Goal: Task Accomplishment & Management: Complete application form

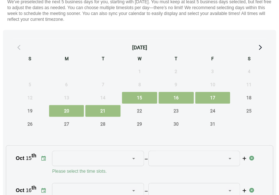
scroll to position [457, 0]
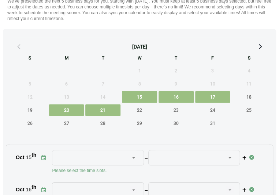
click at [215, 94] on span "17" at bounding box center [212, 97] width 35 height 12
click at [138, 103] on div "S M T W T F S 28 29 30 1 2 3 4 5 6 7 8 9 10 11 12 13 14 15 16 17 18 19 20 21 22…" at bounding box center [139, 98] width 258 height 93
click at [145, 98] on span "15" at bounding box center [139, 97] width 35 height 12
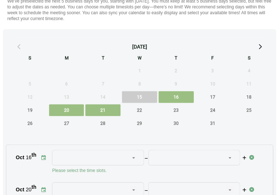
click at [179, 94] on span "16" at bounding box center [175, 97] width 35 height 12
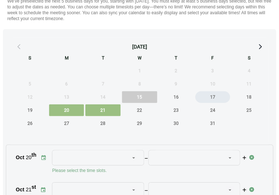
click at [207, 97] on span "17" at bounding box center [212, 97] width 35 height 12
click at [73, 108] on span "20" at bounding box center [66, 111] width 35 height 12
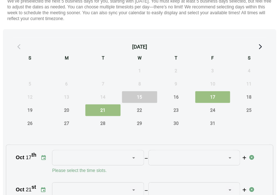
click at [105, 111] on span "21" at bounding box center [102, 111] width 35 height 12
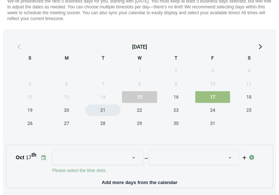
click at [105, 111] on span "21" at bounding box center [102, 111] width 35 height 12
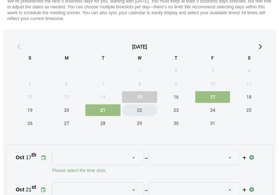
click at [138, 107] on span "22" at bounding box center [139, 111] width 35 height 12
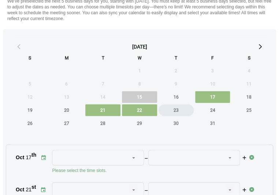
click at [168, 109] on span "23" at bounding box center [175, 111] width 35 height 12
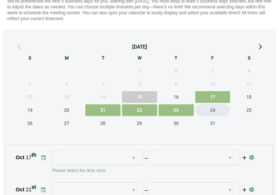
click at [208, 114] on span "24" at bounding box center [212, 111] width 35 height 12
click at [129, 156] on div at bounding box center [134, 158] width 10 height 15
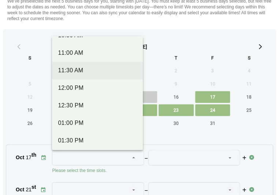
scroll to position [171, 0]
click at [80, 69] on div "11:30 AM" at bounding box center [97, 70] width 79 height 9
type input "********"
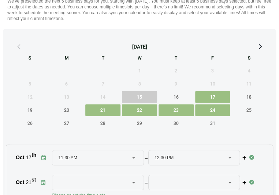
click at [73, 179] on div at bounding box center [93, 183] width 71 height 15
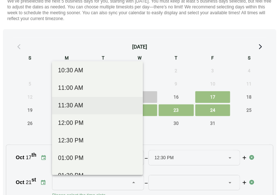
scroll to position [161, 0]
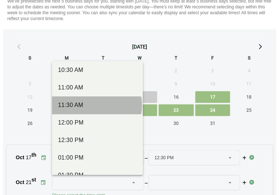
click at [79, 99] on div "11:30 AM" at bounding box center [97, 106] width 90 height 18
type input "********"
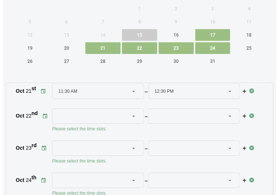
scroll to position [520, 0]
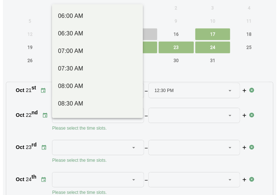
click at [135, 113] on icon at bounding box center [133, 115] width 7 height 7
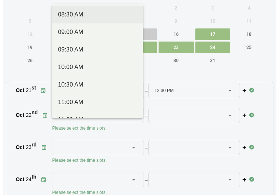
scroll to position [89, 0]
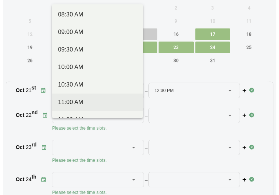
click at [88, 98] on div "11:00 AM" at bounding box center [97, 102] width 79 height 9
type input "********"
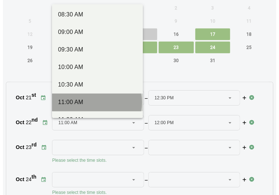
scroll to position [27, 0]
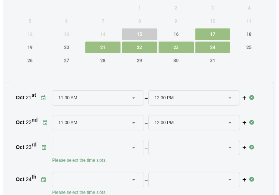
click at [123, 142] on div at bounding box center [93, 147] width 71 height 15
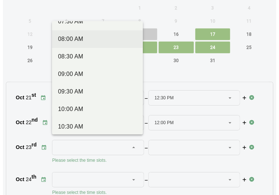
scroll to position [62, 0]
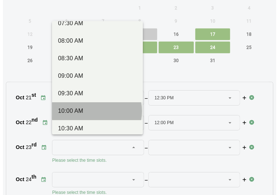
click at [90, 109] on div "10:00 AM" at bounding box center [97, 111] width 79 height 9
type input "********"
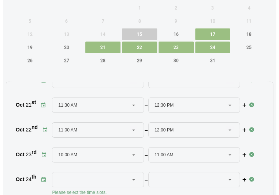
scroll to position [20, 0]
click at [136, 177] on div at bounding box center [134, 180] width 10 height 15
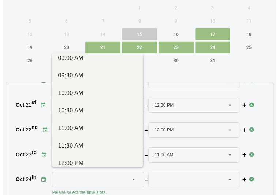
scroll to position [113, 0]
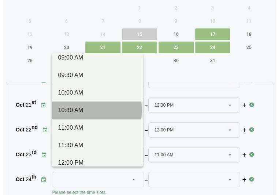
click at [76, 106] on div "10:30 AM" at bounding box center [97, 110] width 79 height 9
type input "********"
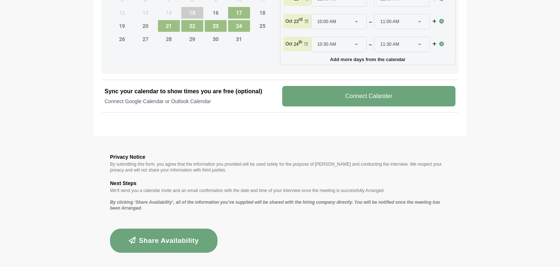
scroll to position [420, 0]
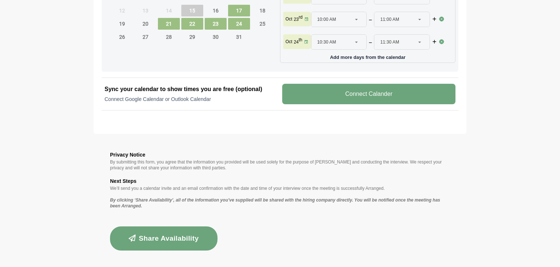
click at [181, 230] on button "Share Availability" at bounding box center [164, 238] width 108 height 24
